Goal: Navigation & Orientation: Find specific page/section

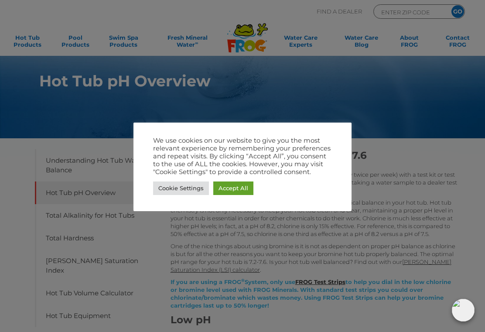
click at [169, 188] on link "Cookie Settings" at bounding box center [181, 189] width 56 height 14
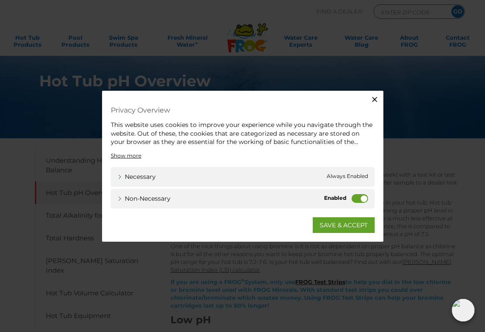
click at [372, 96] on icon "button" at bounding box center [375, 99] width 9 height 9
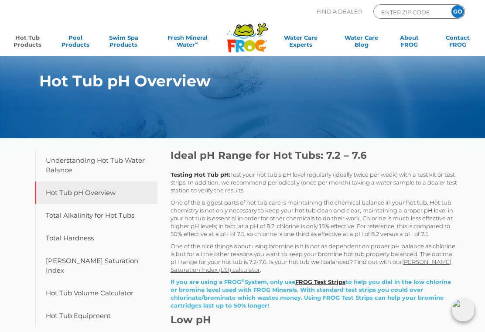
click at [25, 39] on link "Hot Tub Products" at bounding box center [28, 42] width 38 height 17
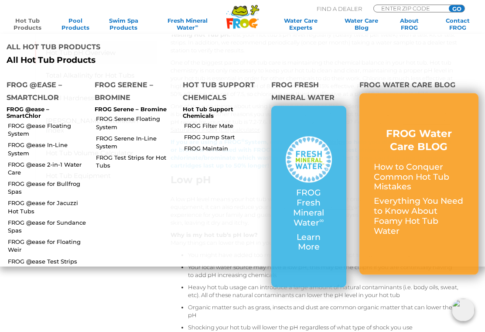
scroll to position [140, 0]
click at [40, 199] on link "FROG @ease for Jacuzzi Hot Tubs" at bounding box center [48, 207] width 80 height 16
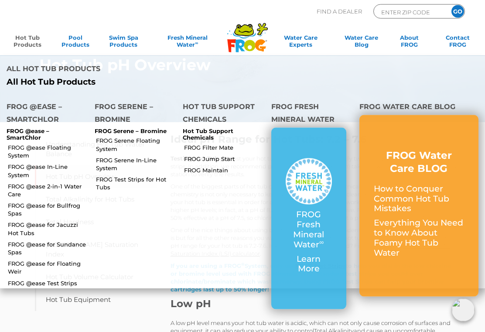
scroll to position [1, 0]
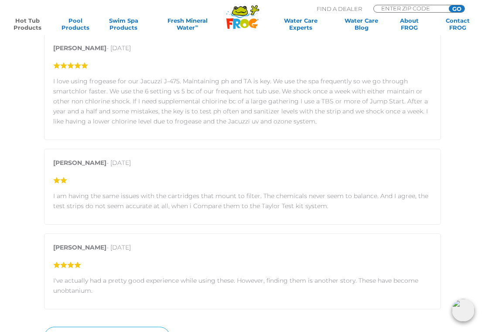
scroll to position [1364, 0]
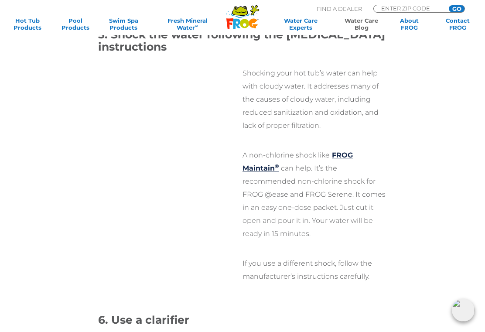
scroll to position [1678, 0]
click at [344, 151] on link "FROG Maintain ®" at bounding box center [298, 161] width 110 height 21
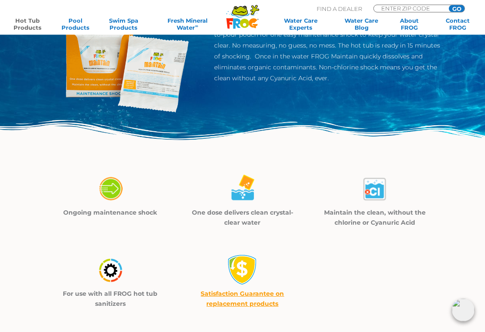
scroll to position [121, 0]
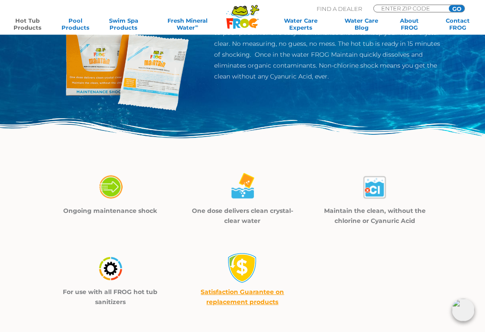
click at [110, 185] on img at bounding box center [110, 187] width 31 height 31
click at [109, 185] on img at bounding box center [110, 187] width 31 height 31
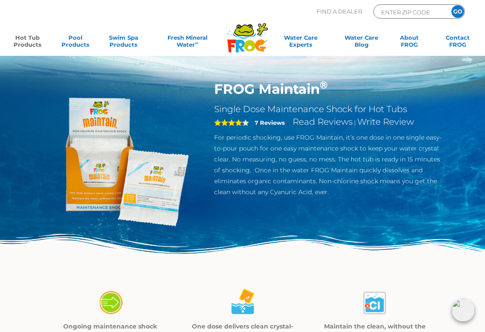
scroll to position [0, 0]
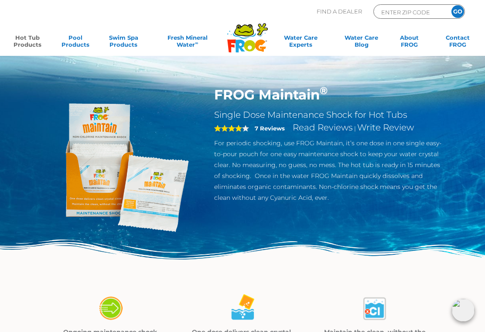
click at [28, 38] on link "Hot Tub Products" at bounding box center [28, 42] width 38 height 17
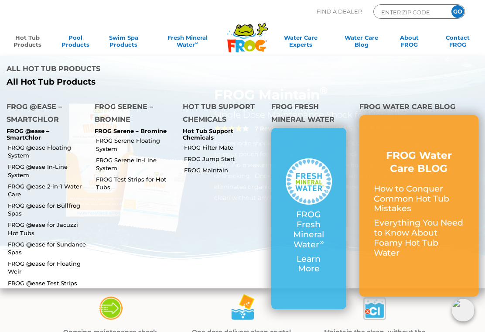
click at [219, 170] on link "FROG Maintain" at bounding box center [224, 170] width 80 height 8
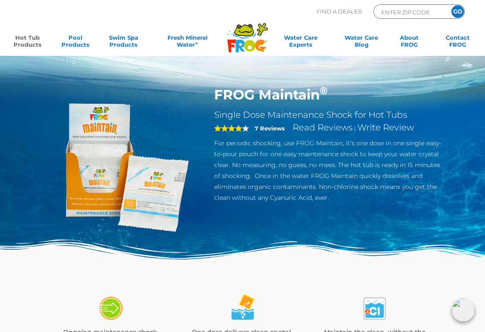
click at [408, 13] on input "ENTER ZIP CODE" at bounding box center [410, 12] width 59 height 10
type input "95442"
click at [482, 7] on div ".st130{clip-path:url(#SVGID_2_);fill-rule:evenodd;clip-rule:evenodd;fill:#C3CC0…" at bounding box center [242, 28] width 485 height 56
click at [458, 10] on input "GO" at bounding box center [458, 11] width 13 height 13
click at [459, 11] on input "GO" at bounding box center [458, 11] width 13 height 13
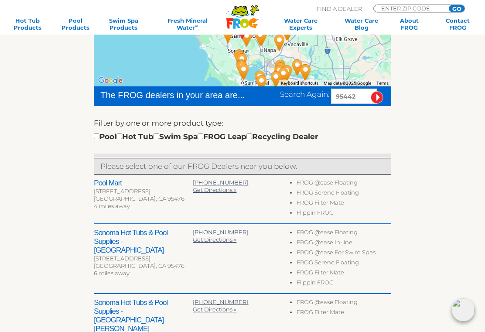
scroll to position [189, 0]
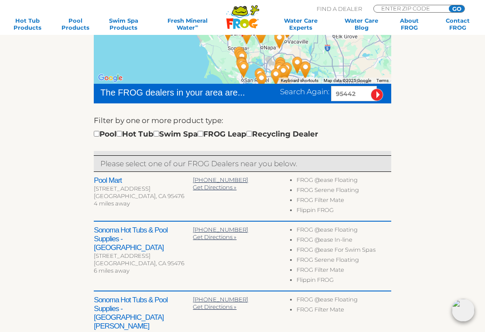
click at [122, 133] on input "checkbox" at bounding box center [120, 134] width 6 height 6
checkbox input "true"
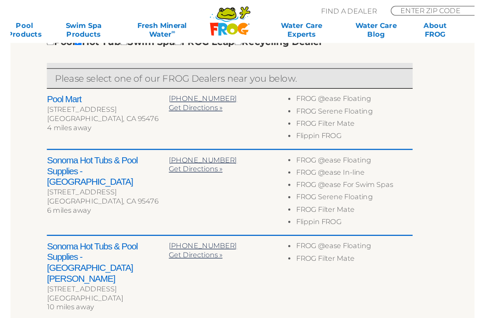
scroll to position [289, 0]
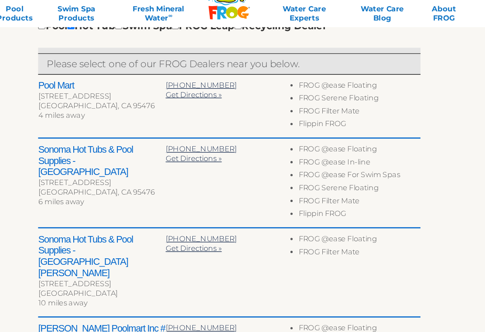
click at [193, 134] on span "Get Directions »" at bounding box center [215, 137] width 44 height 7
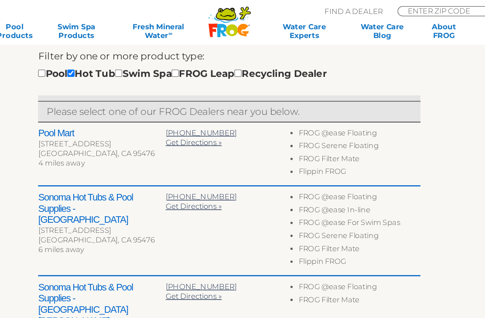
scroll to position [265, 0]
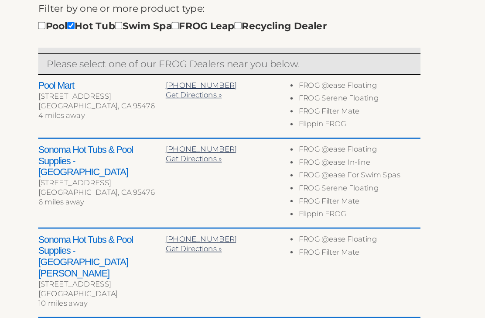
click at [193, 107] on span "Get Directions »" at bounding box center [215, 110] width 44 height 7
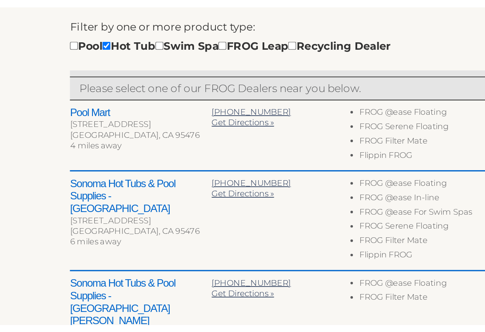
scroll to position [226, 0]
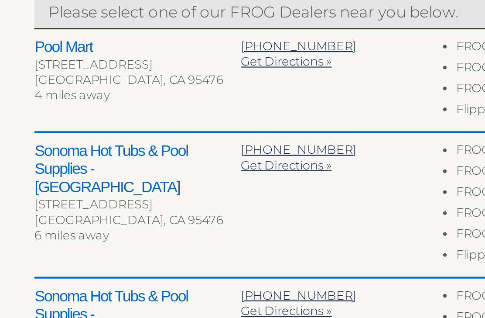
click at [154, 184] on div "Sonoma Hot Tubs & Pool Supplies - [GEOGRAPHIC_DATA] [STREET_ADDRESS] 6 miles aw…" at bounding box center [242, 219] width 297 height 70
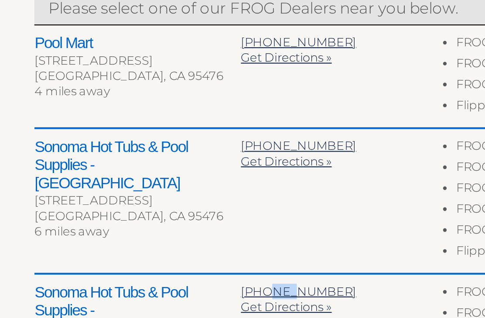
click at [193, 266] on span "Get Directions »" at bounding box center [215, 269] width 44 height 7
